Goal: Transaction & Acquisition: Purchase product/service

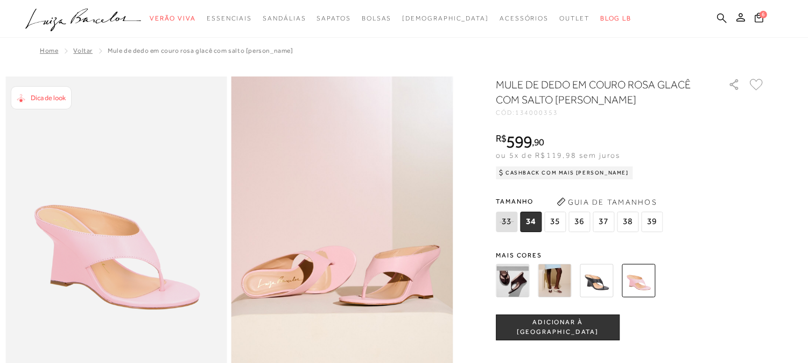
click at [719, 19] on icon at bounding box center [722, 18] width 10 height 10
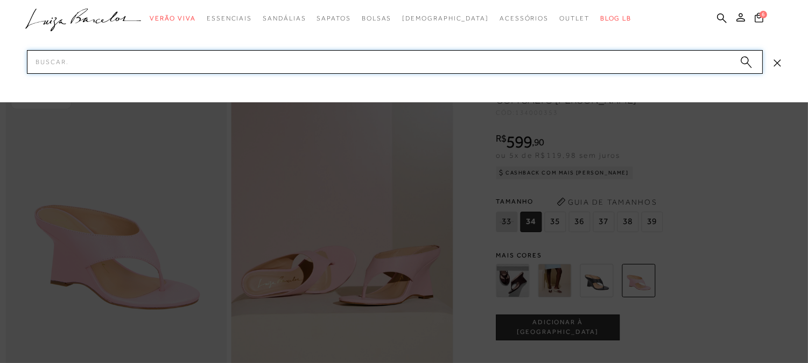
paste input "10030001138"
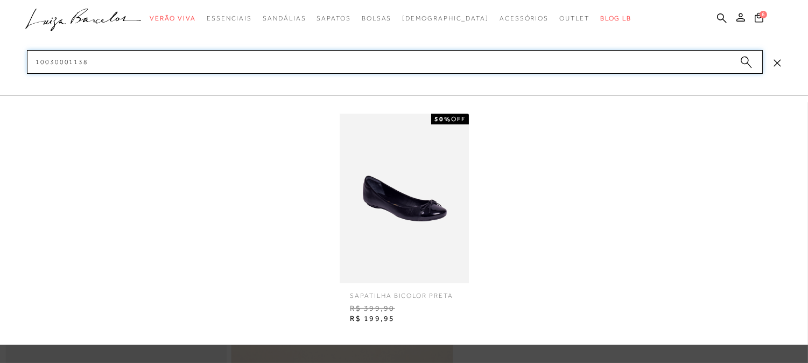
type input "10030001138"
click at [408, 216] on img at bounding box center [403, 198] width 129 height 169
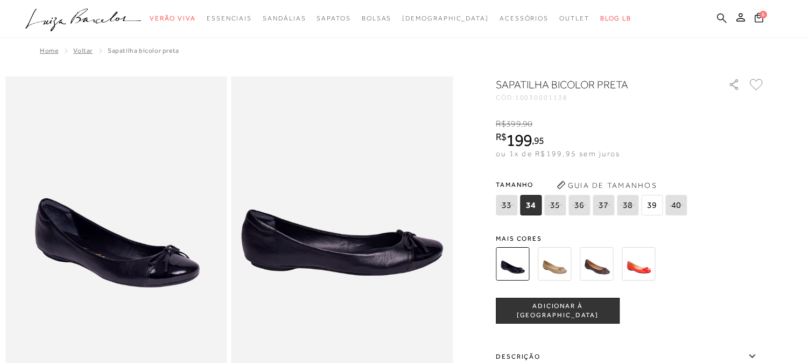
click at [718, 15] on icon at bounding box center [722, 18] width 10 height 10
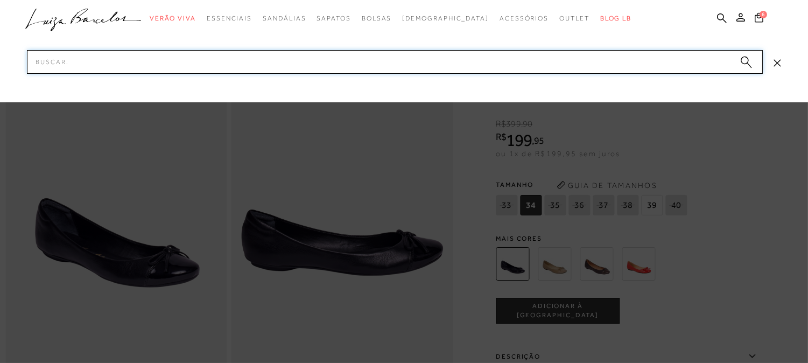
paste input "10030001130"
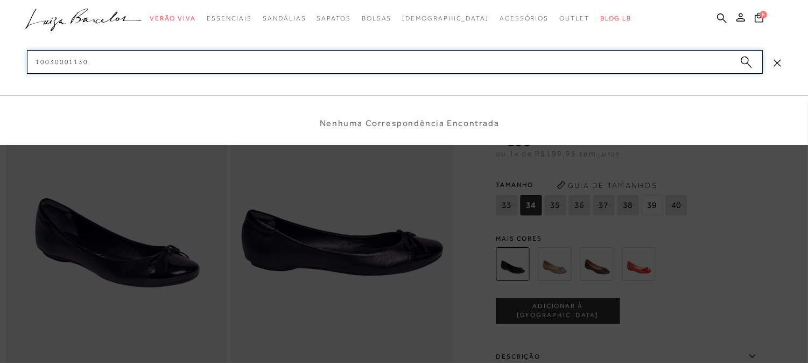
type input "10030001130"
